Goal: Information Seeking & Learning: Learn about a topic

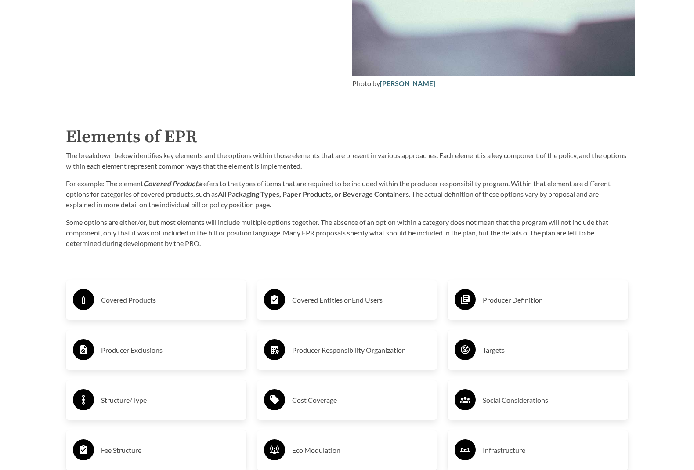
scroll to position [1284, 0]
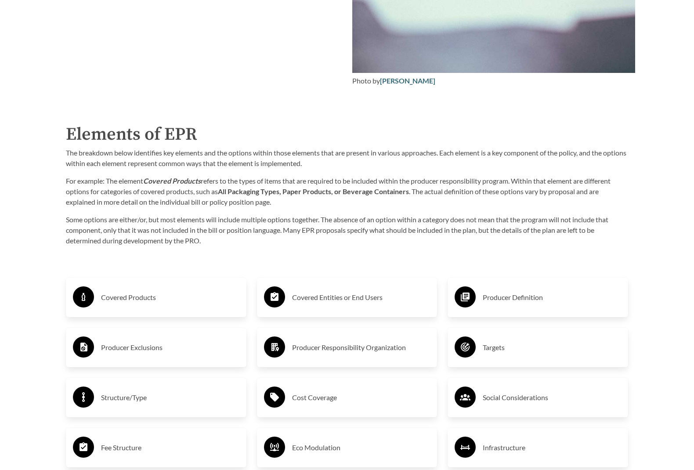
click at [135, 303] on h3 "Covered Products" at bounding box center [170, 297] width 138 height 14
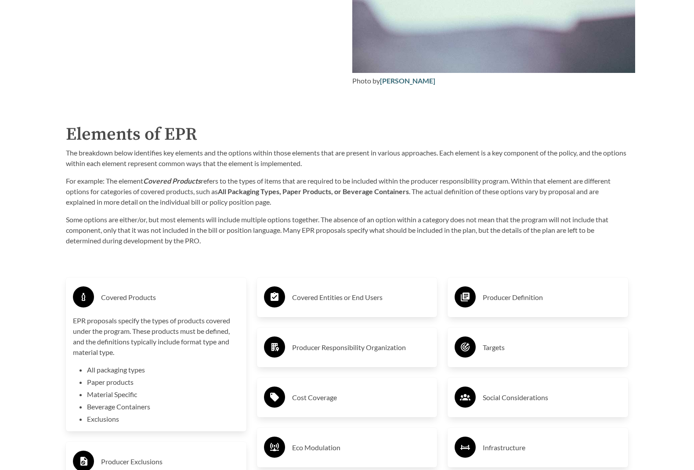
click at [135, 303] on h3 "Covered Products" at bounding box center [170, 297] width 138 height 14
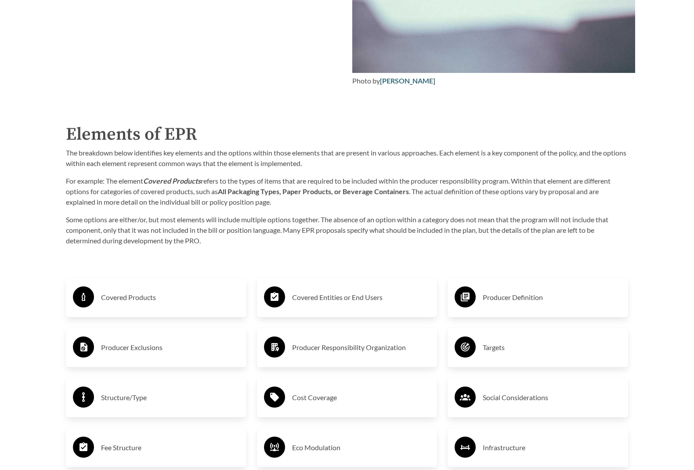
click at [310, 295] on h3 "Covered Entities or End Users" at bounding box center [361, 297] width 138 height 14
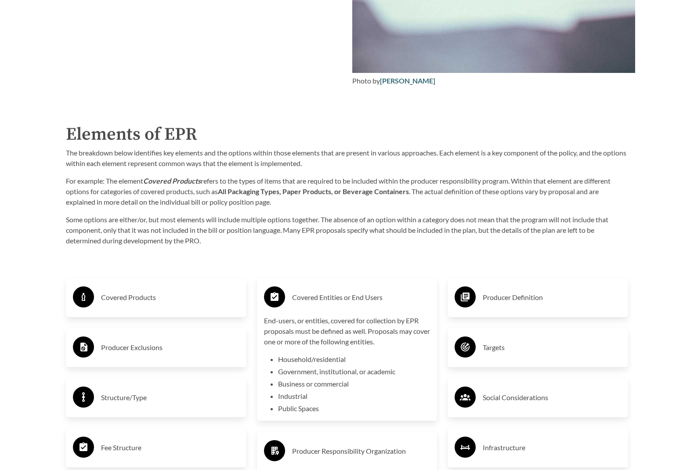
click at [310, 295] on h3 "Covered Entities or End Users" at bounding box center [361, 297] width 138 height 14
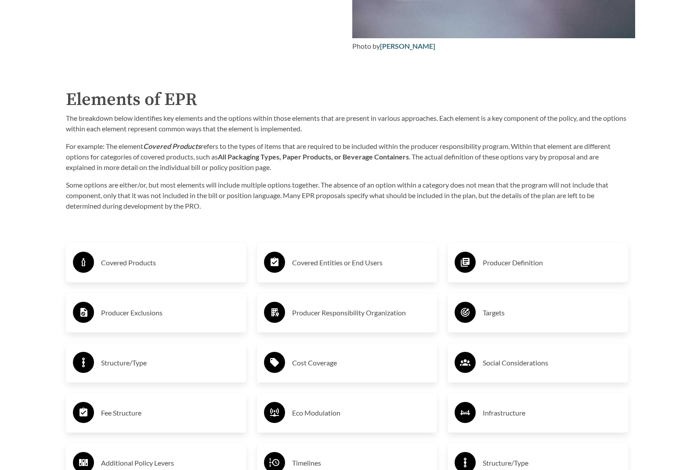
scroll to position [1320, 0]
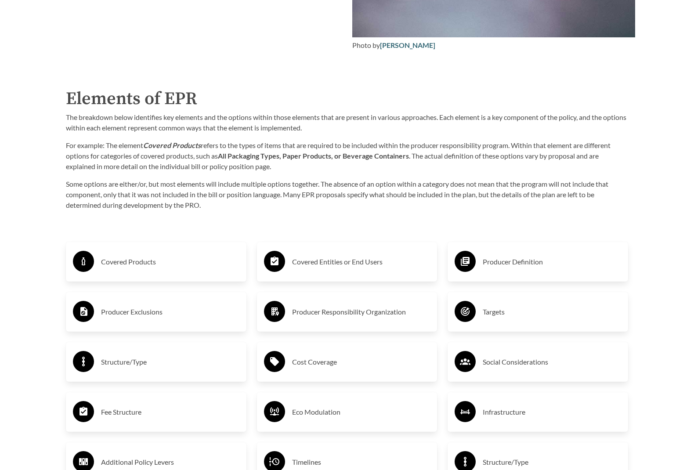
click at [358, 316] on h3 "Producer Responsibility Organization" at bounding box center [361, 312] width 138 height 14
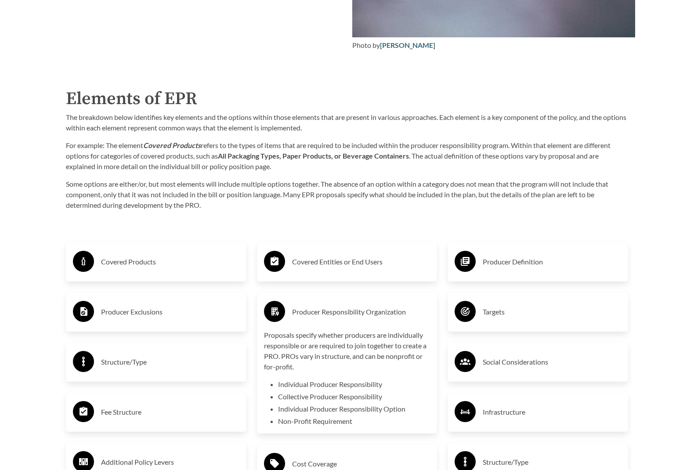
click at [358, 316] on h3 "Producer Responsibility Organization" at bounding box center [361, 312] width 138 height 14
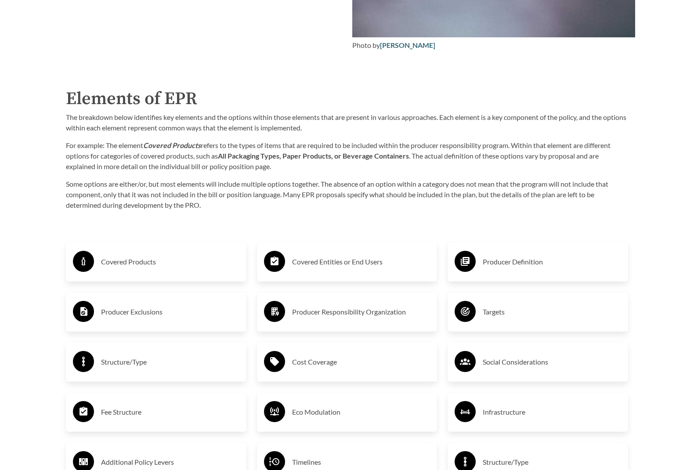
click at [315, 361] on h3 "Cost Coverage" at bounding box center [361, 362] width 138 height 14
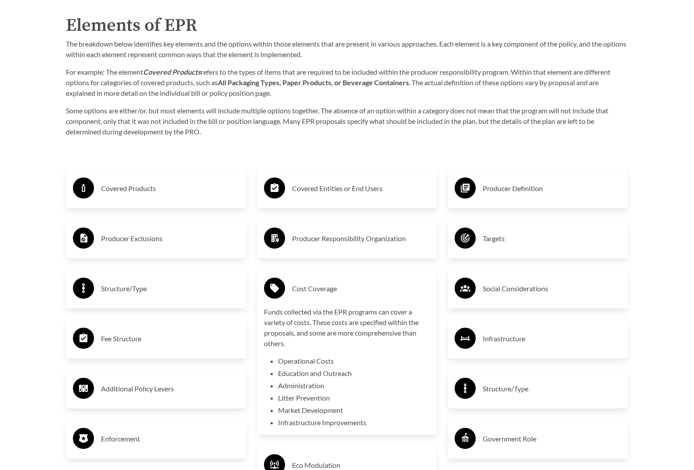
scroll to position [1395, 0]
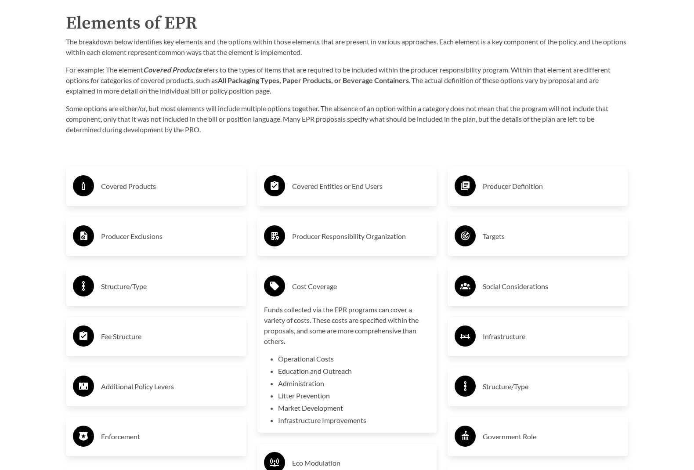
click at [158, 289] on h3 "Structure/Type" at bounding box center [170, 286] width 138 height 14
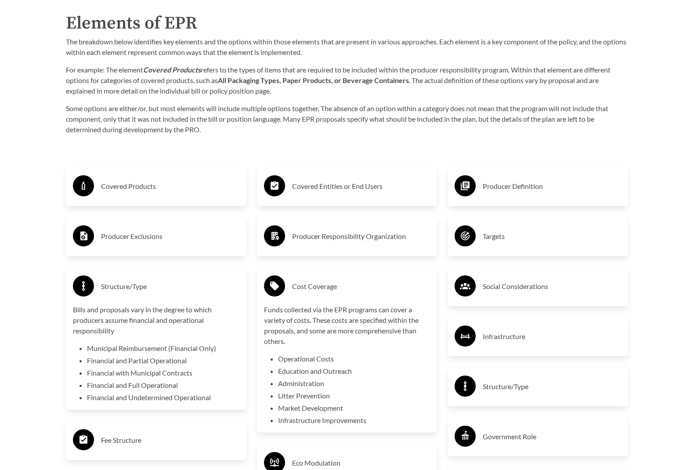
click at [158, 289] on h3 "Structure/Type" at bounding box center [170, 286] width 138 height 14
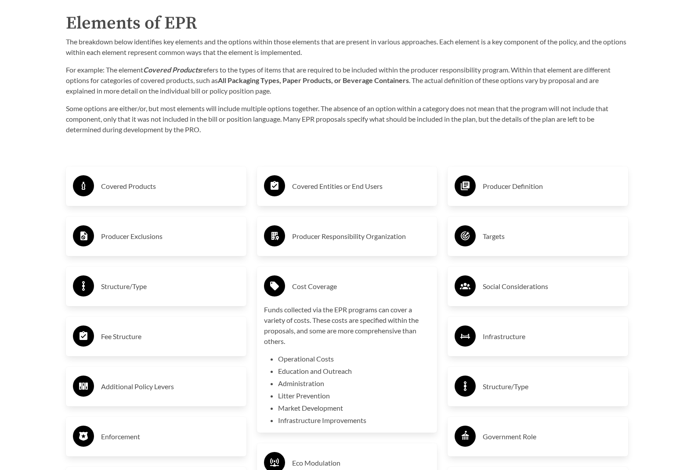
click at [134, 340] on h3 "Fee Structure" at bounding box center [170, 336] width 138 height 14
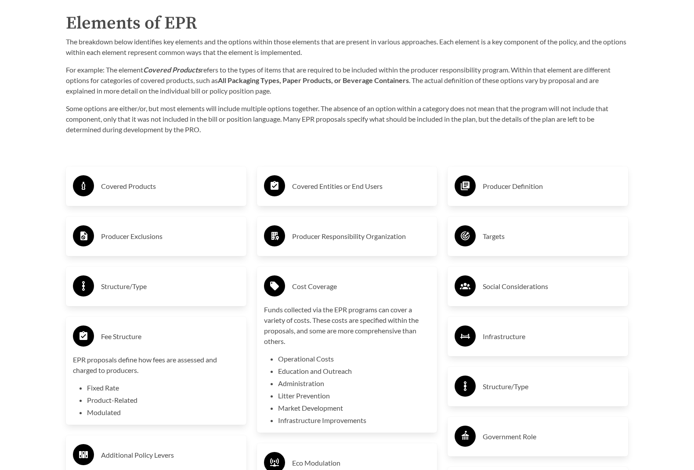
click at [134, 340] on h3 "Fee Structure" at bounding box center [170, 336] width 138 height 14
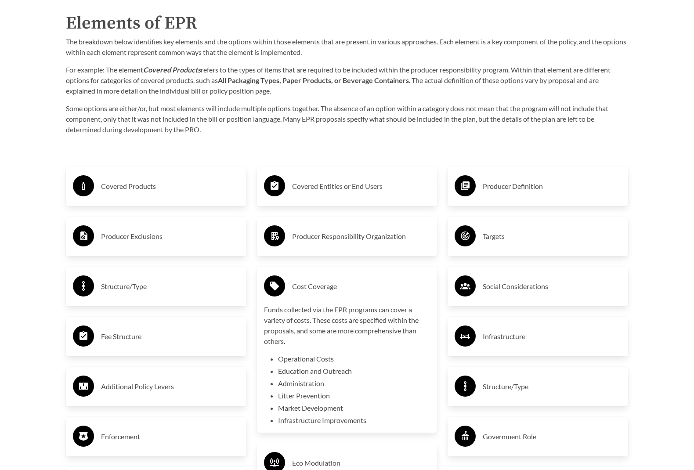
click at [150, 389] on h3 "Additional Policy Levers" at bounding box center [170, 387] width 138 height 14
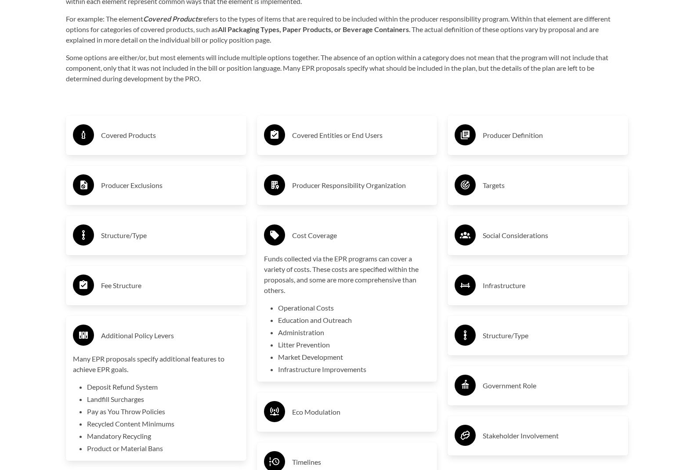
scroll to position [1458, 0]
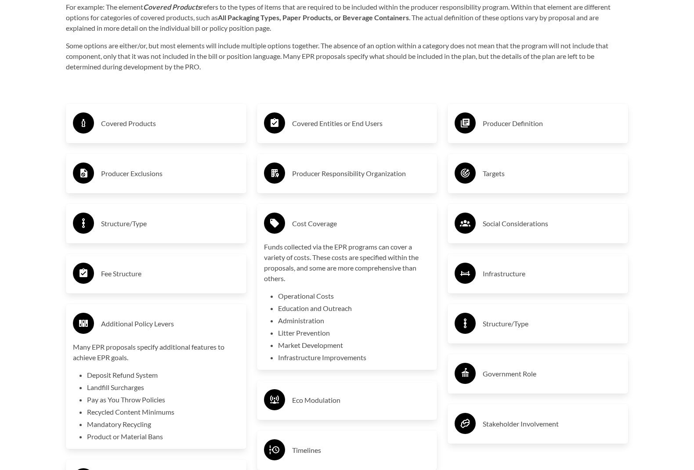
click at [138, 329] on h3 "Additional Policy Levers" at bounding box center [170, 324] width 138 height 14
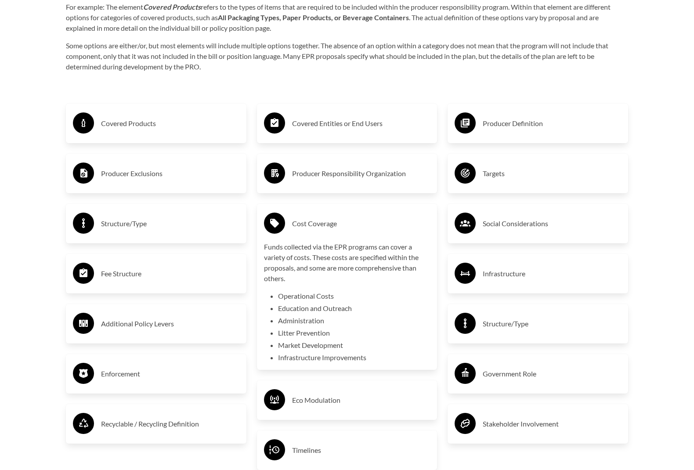
click at [330, 402] on h3 "Eco Modulation" at bounding box center [361, 400] width 138 height 14
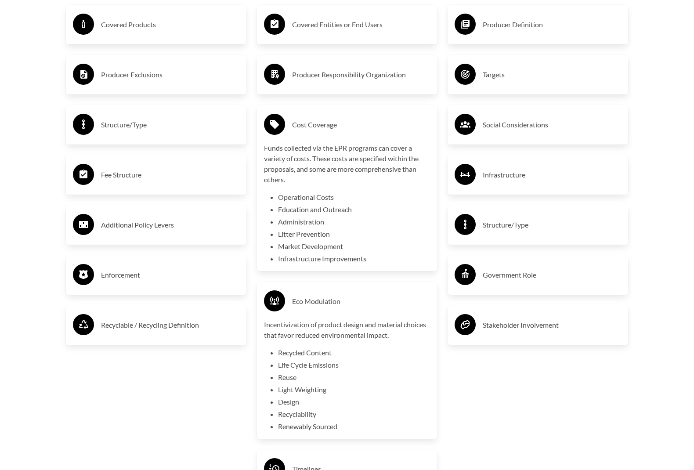
scroll to position [1558, 0]
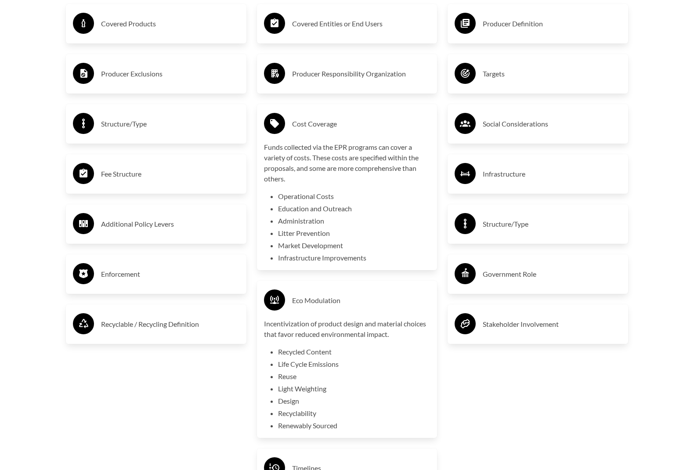
click at [517, 327] on h3 "Stakeholder Involvement" at bounding box center [552, 324] width 138 height 14
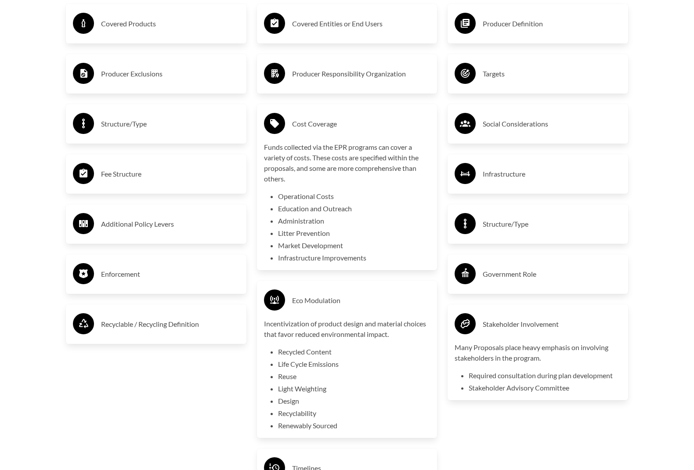
click at [510, 278] on h3 "Government Role" at bounding box center [552, 274] width 138 height 14
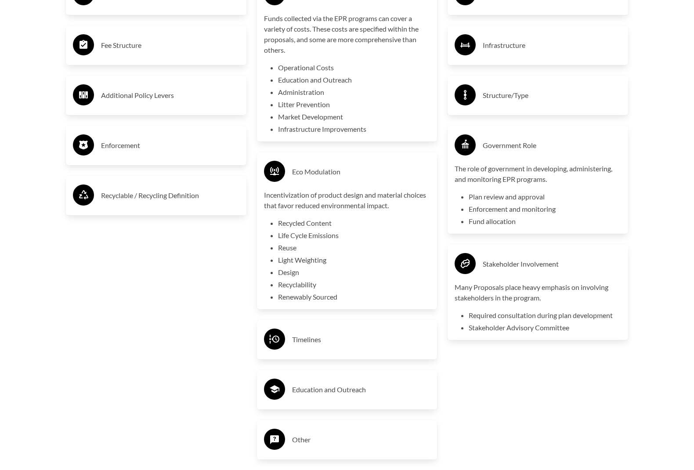
scroll to position [1682, 0]
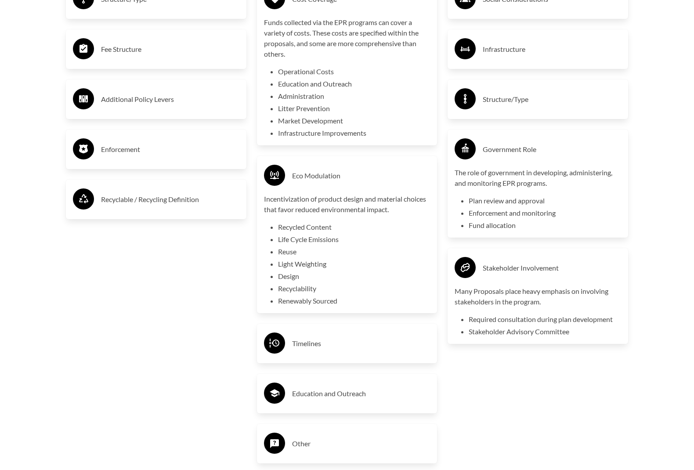
click at [313, 344] on h3 "Timelines" at bounding box center [361, 343] width 138 height 14
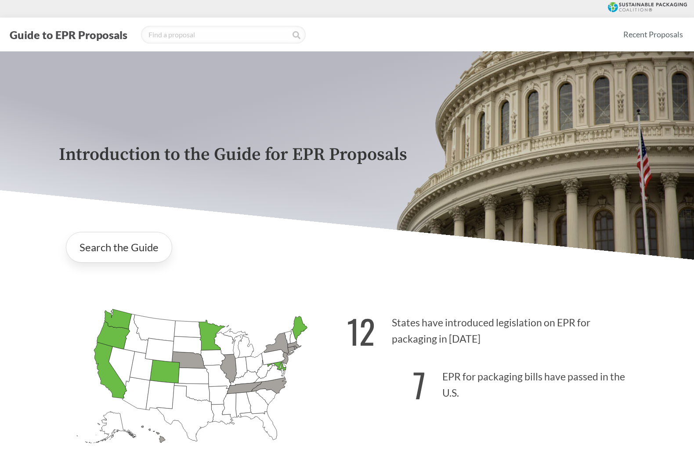
scroll to position [0, 0]
